Goal: Information Seeking & Learning: Learn about a topic

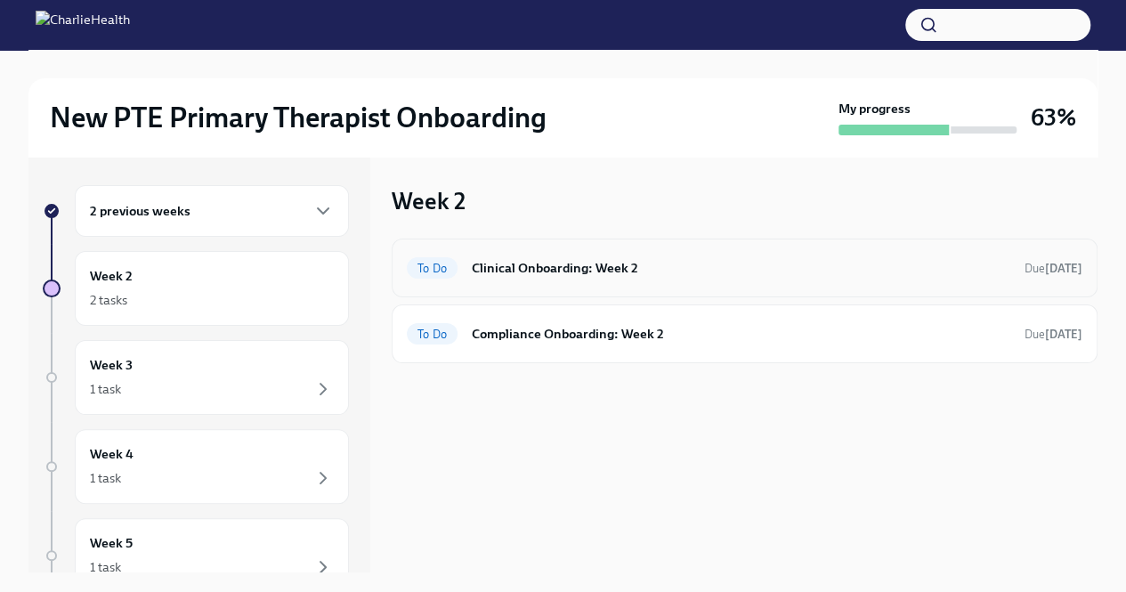
click at [509, 261] on h6 "Clinical Onboarding: Week 2" at bounding box center [741, 268] width 538 height 20
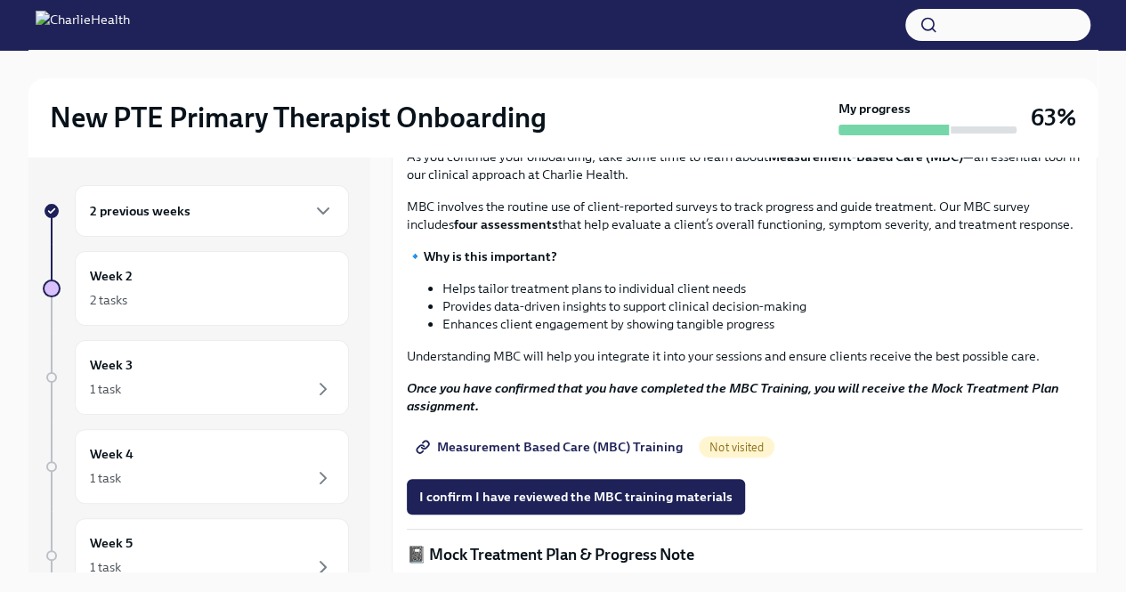
scroll to position [697, 0]
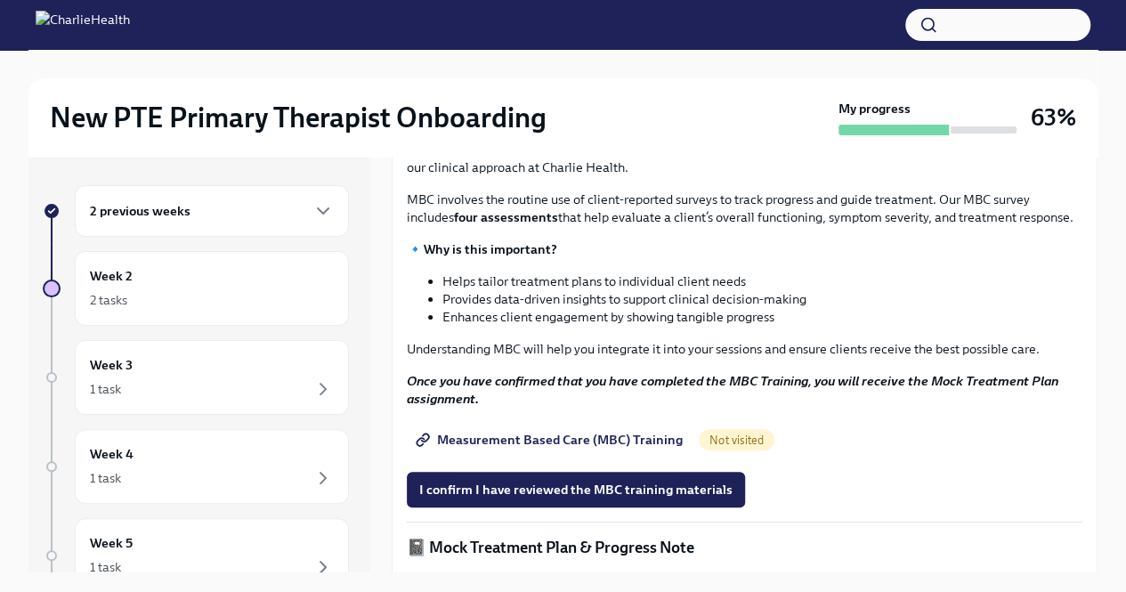
click at [440, 25] on strong "Access Your Docebo Training Here!" at bounding box center [527, 17] width 206 height 16
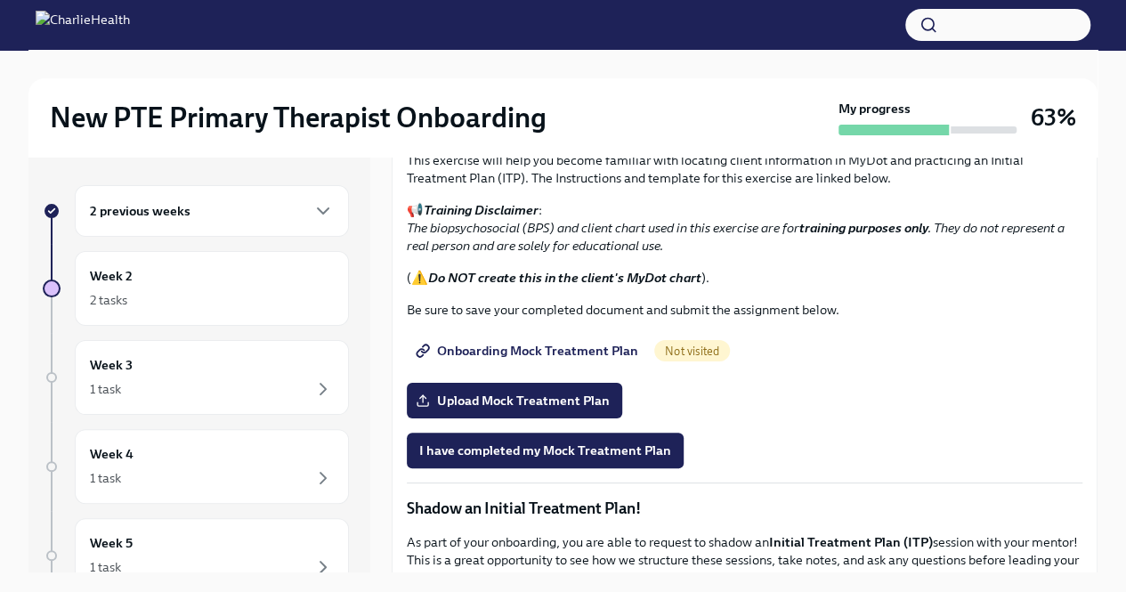
scroll to position [1132, 0]
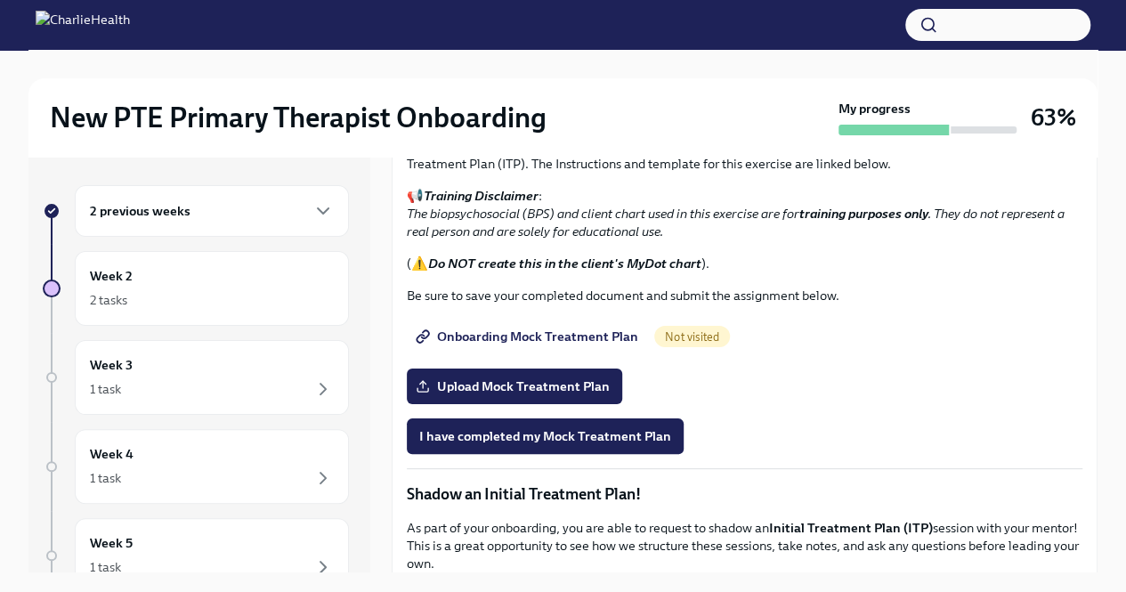
click at [642, 63] on span "I confirm I have reviewed the MBC training materials" at bounding box center [575, 54] width 313 height 18
click at [726, 12] on span "Not visited" at bounding box center [737, 4] width 76 height 13
click at [627, 13] on span "Measurement Based Care (MBC) Training" at bounding box center [550, 5] width 263 height 18
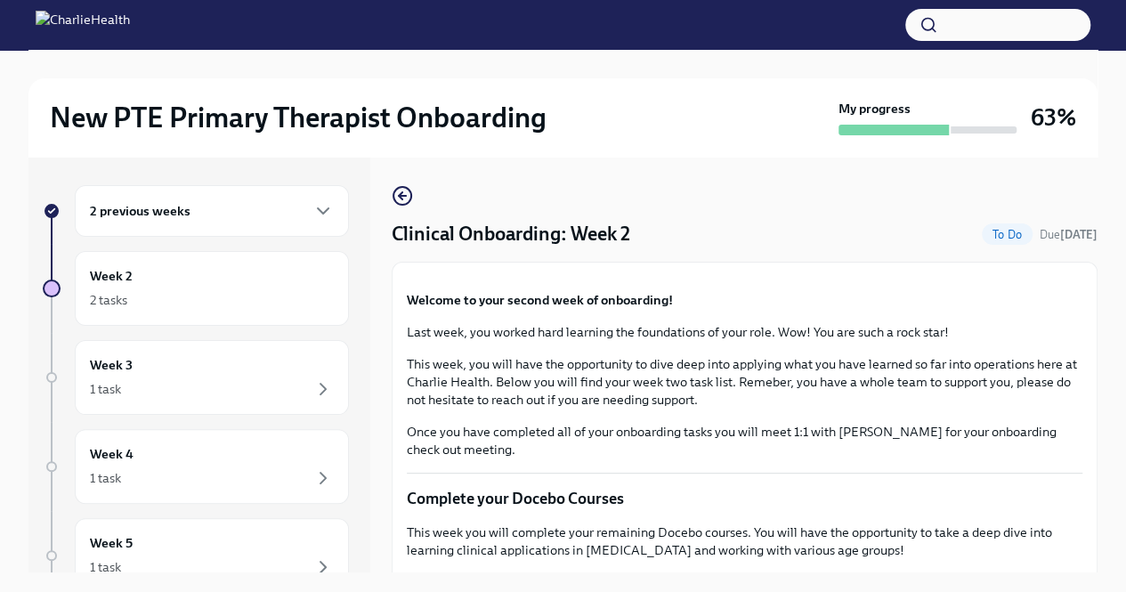
click at [1094, 87] on div "New PTE Primary Therapist Onboarding My progress 63%" at bounding box center [562, 117] width 1069 height 78
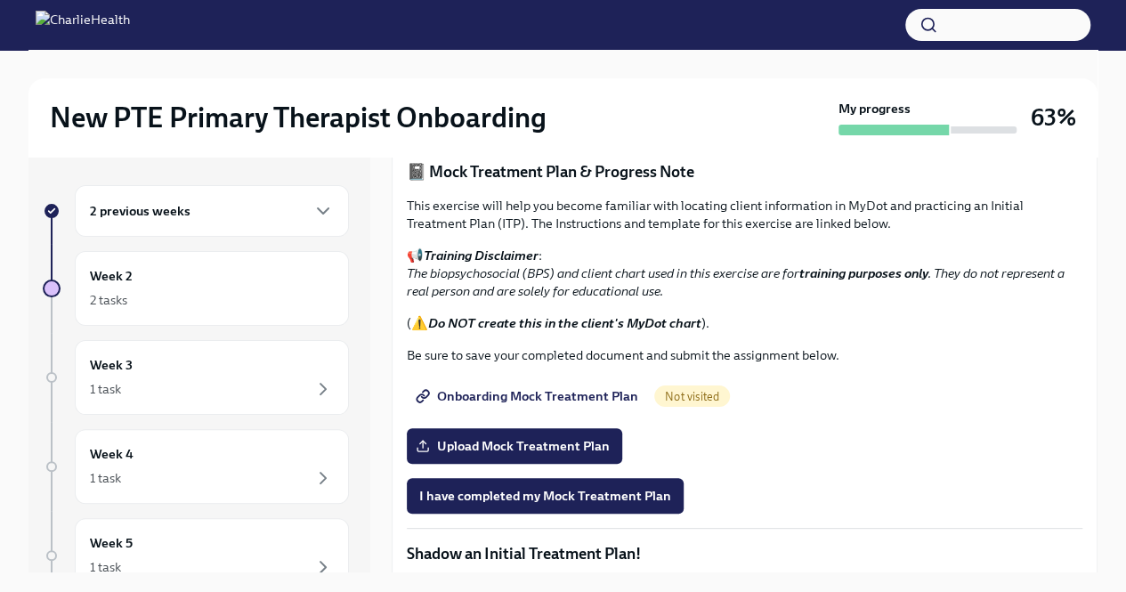
scroll to position [1121, 0]
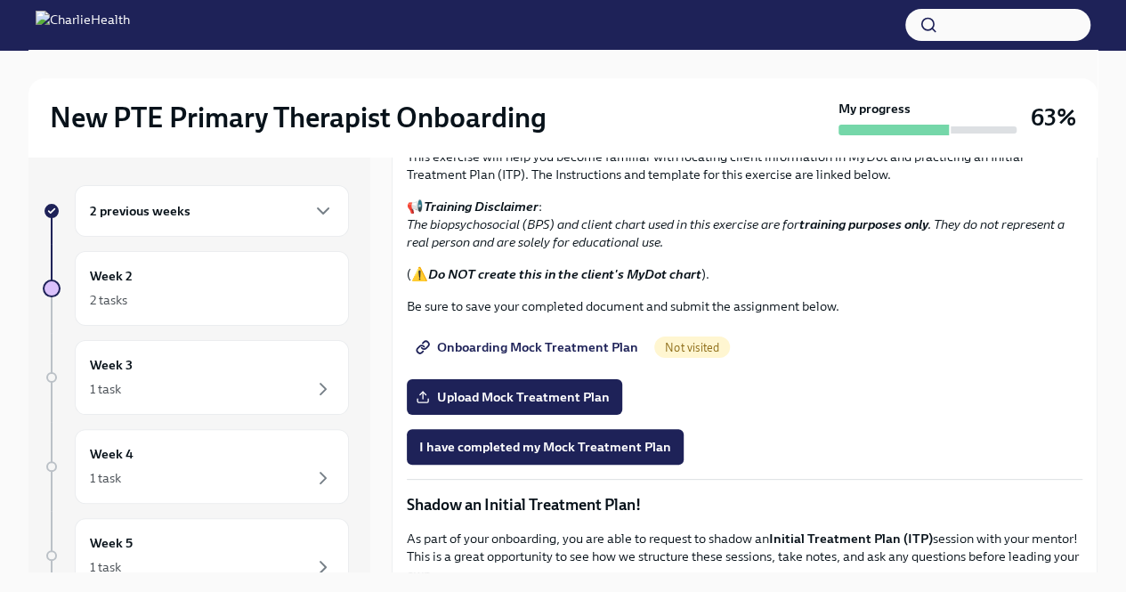
click at [582, 24] on span "Measurement Based Care (MBC) Training" at bounding box center [550, 15] width 263 height 18
